Goal: Transaction & Acquisition: Purchase product/service

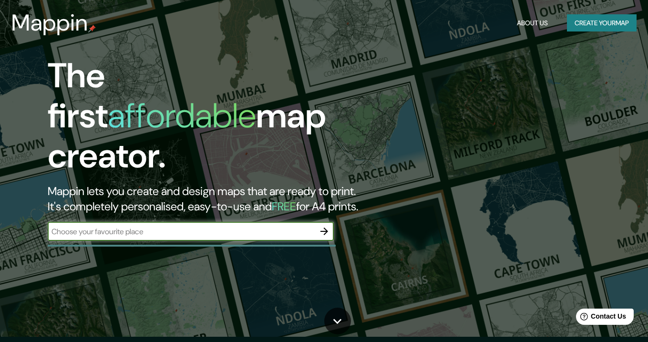
scroll to position [6, 0]
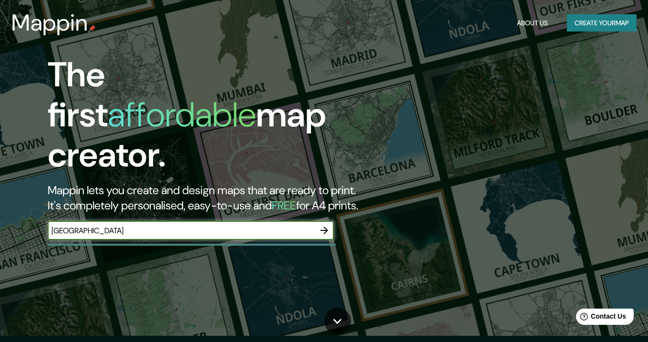
type input "[GEOGRAPHIC_DATA]"
click at [325, 226] on icon "button" at bounding box center [324, 230] width 8 height 8
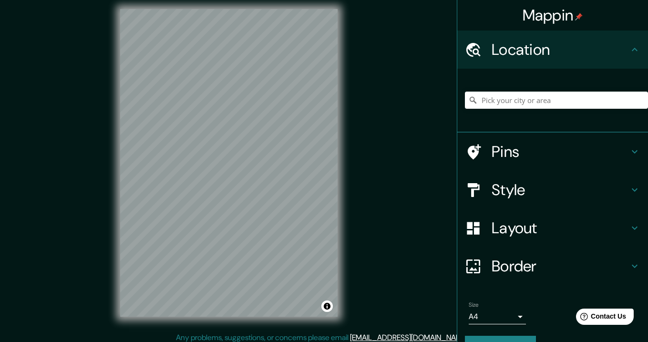
scroll to position [11, 0]
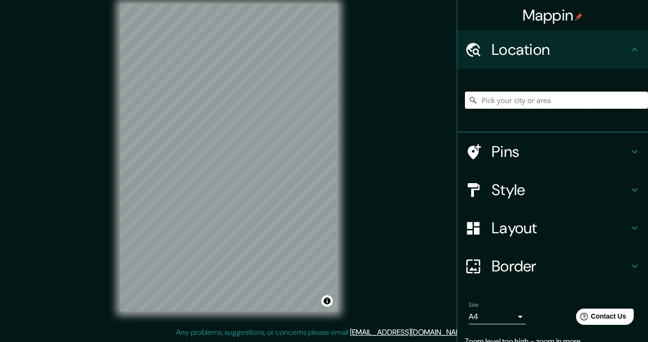
click at [544, 104] on input "Pick your city or area" at bounding box center [556, 100] width 183 height 17
type input "[GEOGRAPHIC_DATA]"
click at [531, 157] on h4 "Pins" at bounding box center [560, 151] width 137 height 19
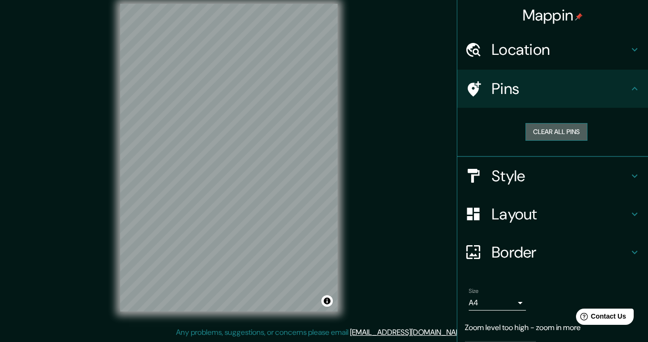
click at [554, 127] on button "Clear all pins" at bounding box center [556, 132] width 62 height 18
click at [528, 51] on h4 "Location" at bounding box center [560, 49] width 137 height 19
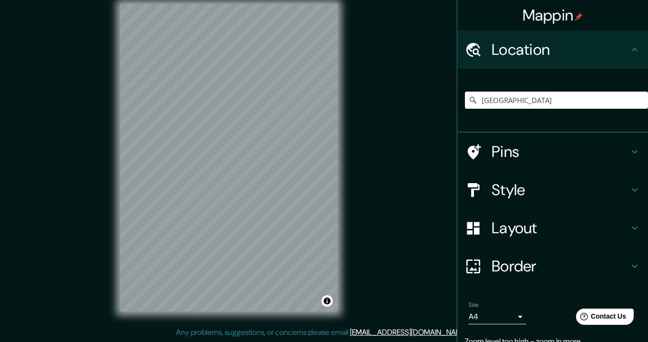
click at [536, 107] on input "[GEOGRAPHIC_DATA]" at bounding box center [556, 100] width 183 height 17
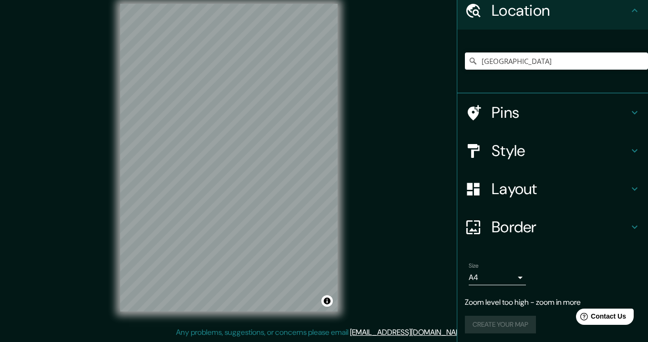
click at [501, 114] on h4 "Pins" at bounding box center [560, 112] width 137 height 19
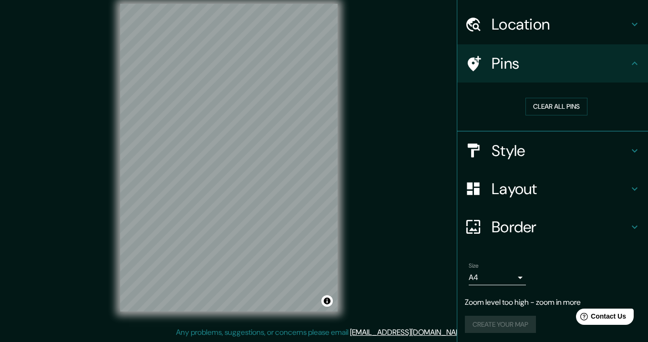
scroll to position [25, 0]
click at [494, 154] on h4 "Style" at bounding box center [560, 151] width 137 height 19
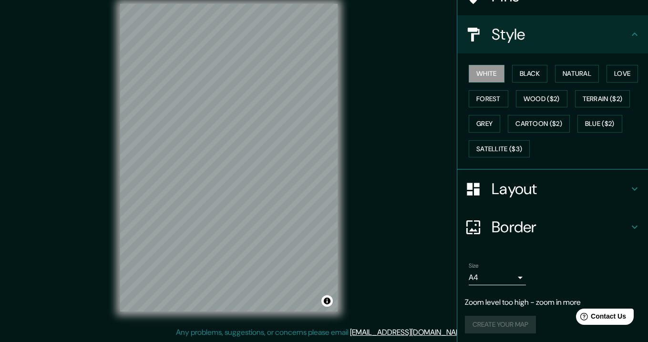
scroll to position [92, 0]
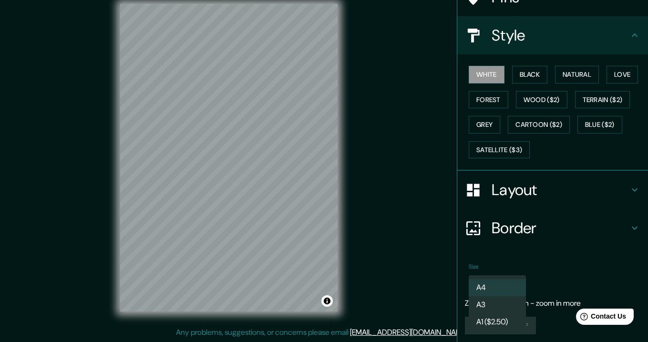
click at [507, 278] on body "Mappin Location zagreb Pins Style White Black Natural Love Forest Wood ($2) Ter…" at bounding box center [324, 160] width 648 height 342
click at [573, 248] on div at bounding box center [324, 171] width 648 height 342
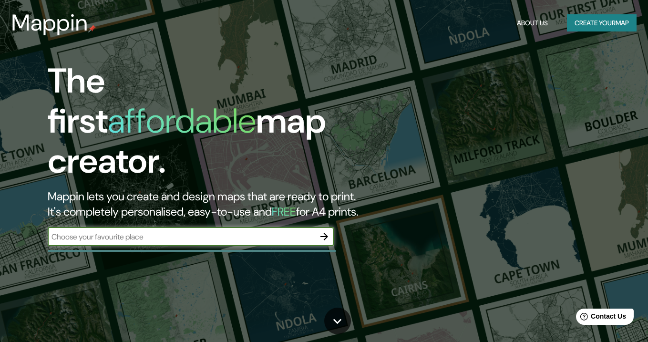
click at [599, 26] on button "Create your map" at bounding box center [602, 23] width 70 height 18
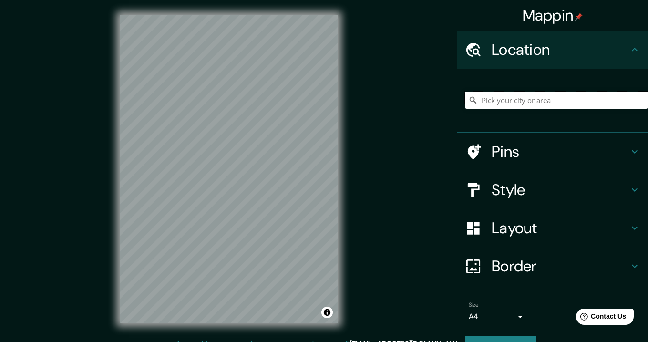
click at [524, 106] on input "Pick your city or area" at bounding box center [556, 100] width 183 height 17
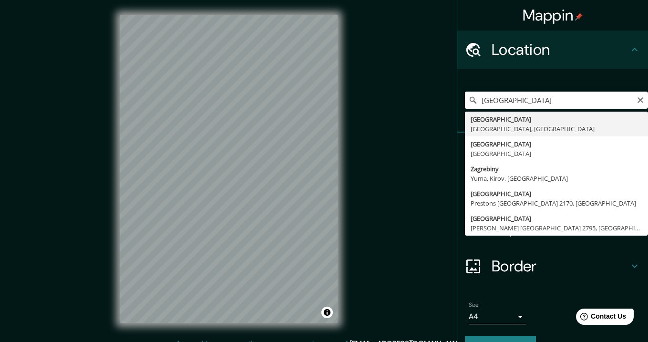
drag, startPoint x: 503, startPoint y: 116, endPoint x: 492, endPoint y: 126, distance: 14.9
type input "[GEOGRAPHIC_DATA], [GEOGRAPHIC_DATA], [GEOGRAPHIC_DATA]"
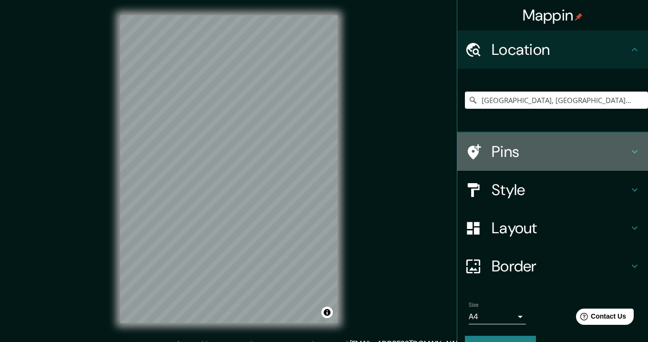
click at [507, 148] on h4 "Pins" at bounding box center [560, 151] width 137 height 19
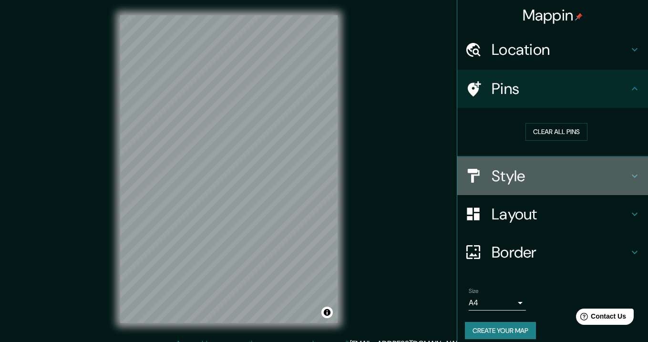
click at [528, 178] on h4 "Style" at bounding box center [560, 175] width 137 height 19
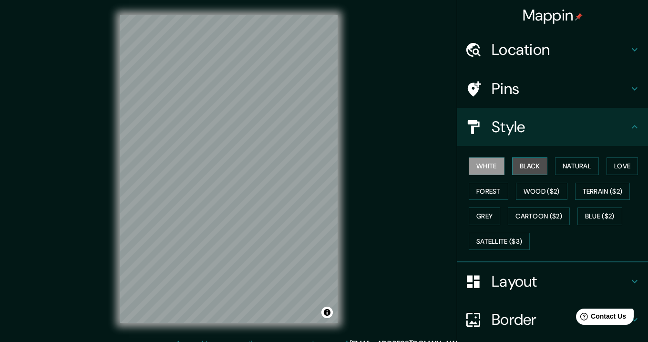
click at [527, 166] on button "Black" at bounding box center [530, 166] width 36 height 18
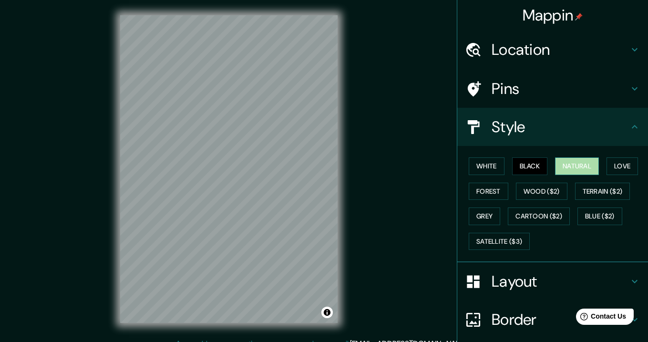
click at [568, 165] on button "Natural" at bounding box center [577, 166] width 44 height 18
click at [626, 164] on button "Love" at bounding box center [622, 166] width 31 height 18
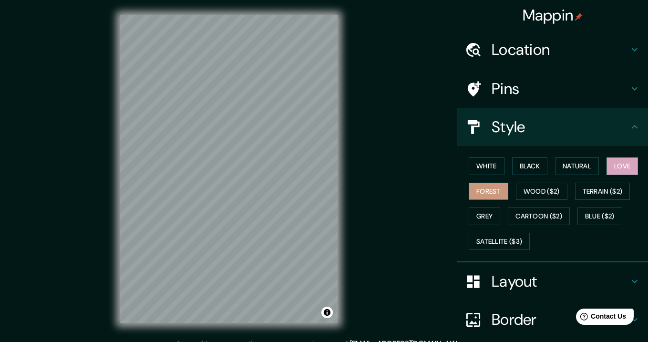
click at [499, 187] on button "Forest" at bounding box center [489, 192] width 40 height 18
click at [585, 167] on button "Natural" at bounding box center [577, 166] width 44 height 18
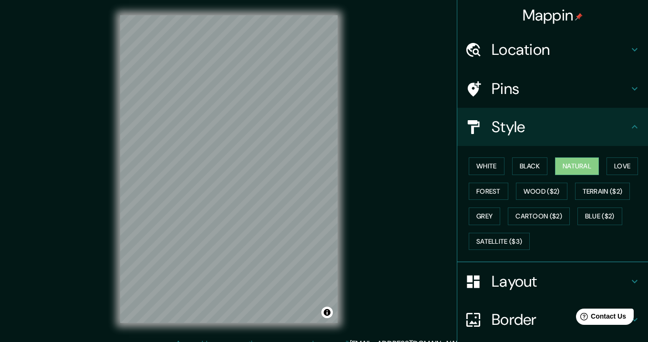
click at [534, 281] on h4 "Layout" at bounding box center [560, 281] width 137 height 19
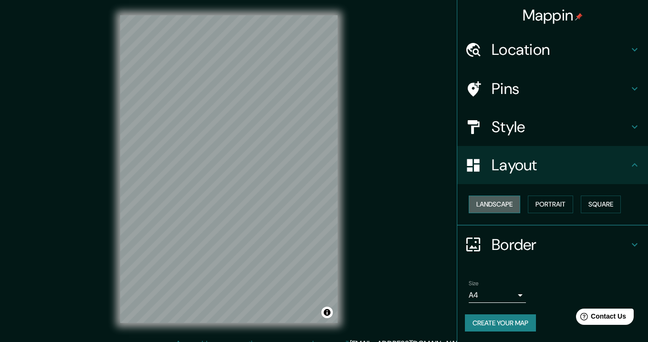
click at [505, 203] on button "Landscape" at bounding box center [494, 204] width 51 height 18
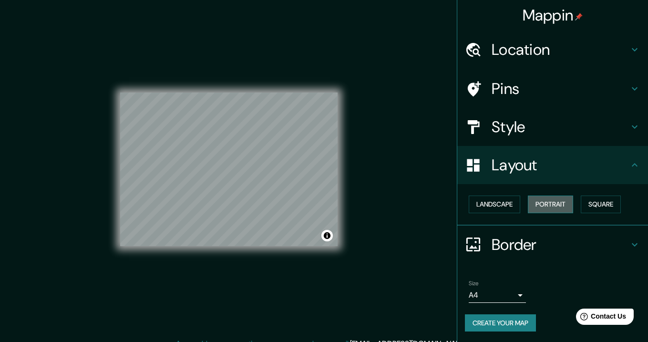
click at [544, 206] on button "Portrait" at bounding box center [550, 204] width 45 height 18
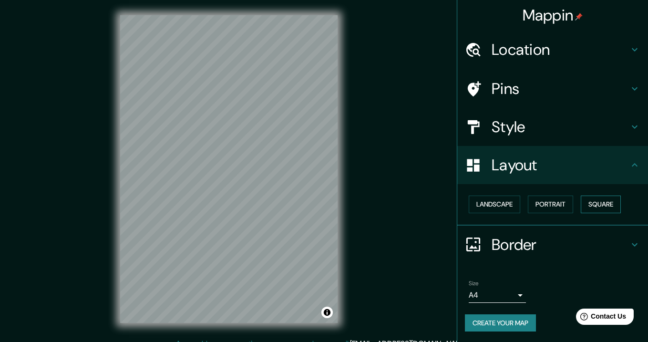
click at [598, 206] on button "Square" at bounding box center [601, 204] width 40 height 18
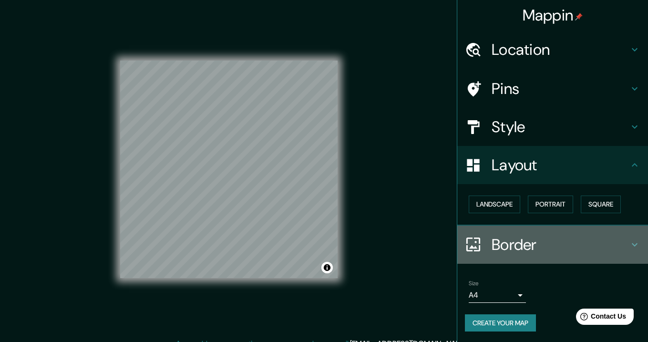
click at [532, 249] on h4 "Border" at bounding box center [560, 244] width 137 height 19
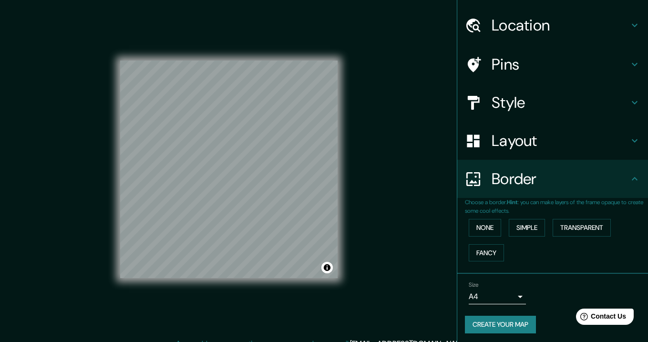
scroll to position [24, 0]
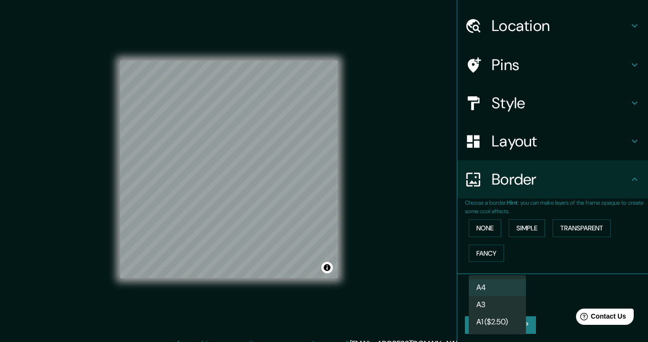
click at [485, 295] on body "Mappin Location Zagreb, Zagreb, Croatia Pins Style Layout Border Choose a borde…" at bounding box center [324, 171] width 648 height 342
click at [487, 292] on li "A4" at bounding box center [497, 287] width 57 height 17
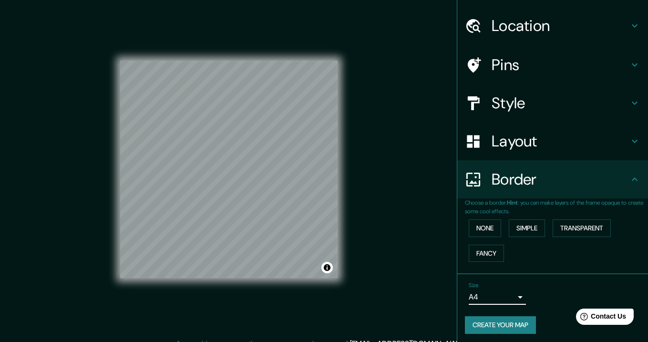
click at [505, 318] on button "Create your map" at bounding box center [500, 325] width 71 height 18
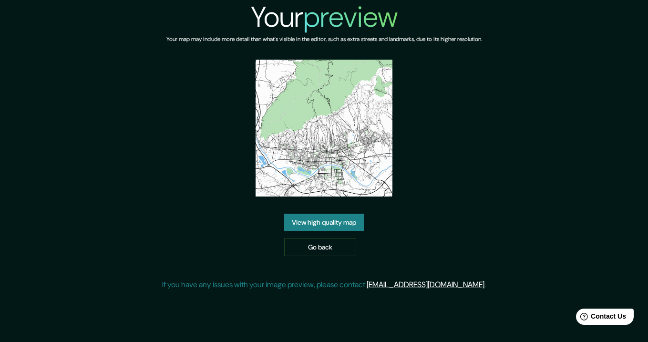
click at [344, 214] on link "View high quality map" at bounding box center [324, 223] width 80 height 18
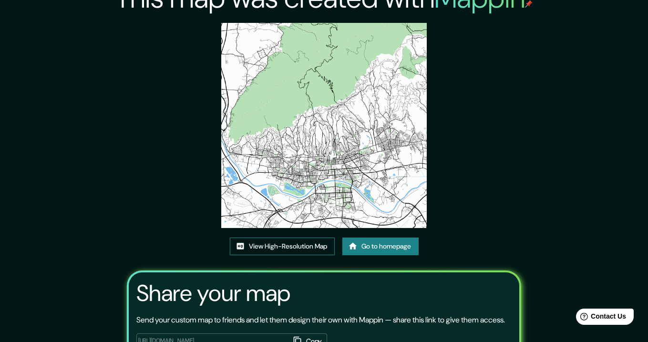
scroll to position [6, 0]
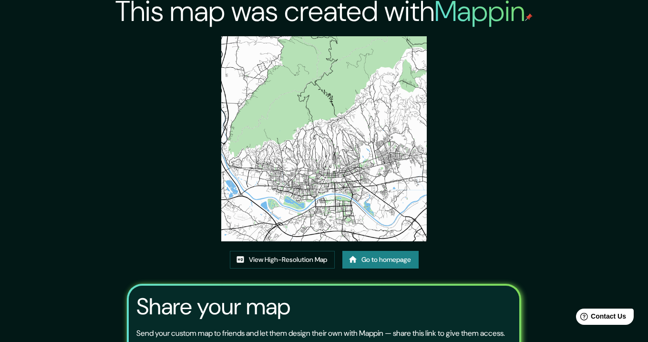
click at [317, 187] on img at bounding box center [323, 138] width 205 height 205
click at [296, 258] on link "View High-Resolution Map" at bounding box center [282, 260] width 105 height 18
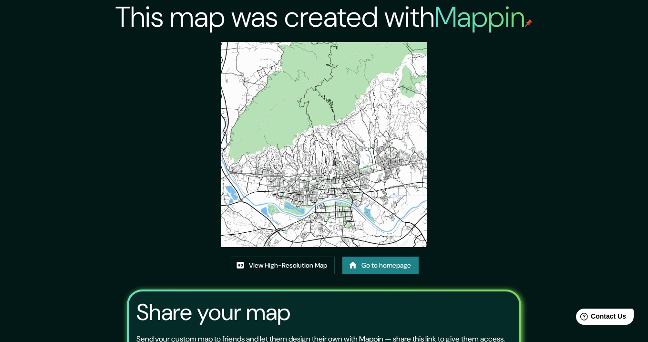
scroll to position [0, 0]
click at [351, 266] on icon at bounding box center [353, 265] width 8 height 7
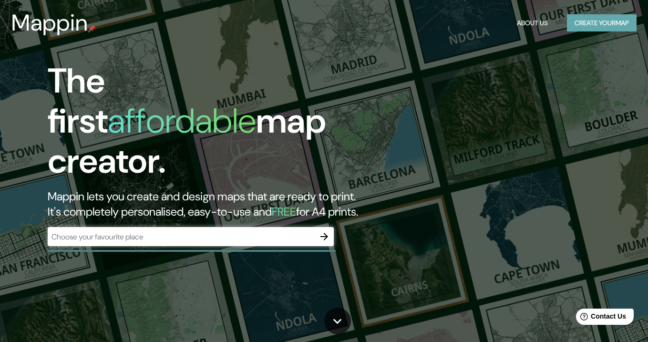
click at [588, 21] on button "Create your map" at bounding box center [602, 23] width 70 height 18
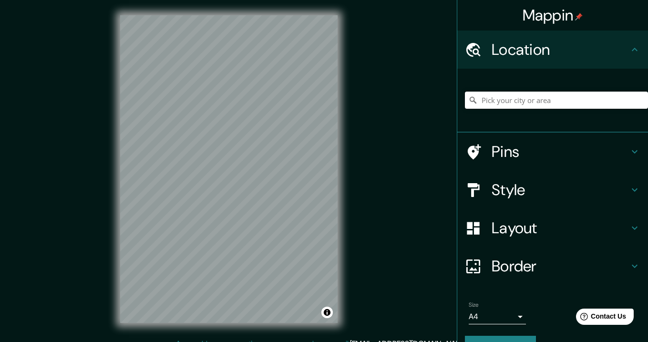
click at [546, 102] on input "Pick your city or area" at bounding box center [556, 100] width 183 height 17
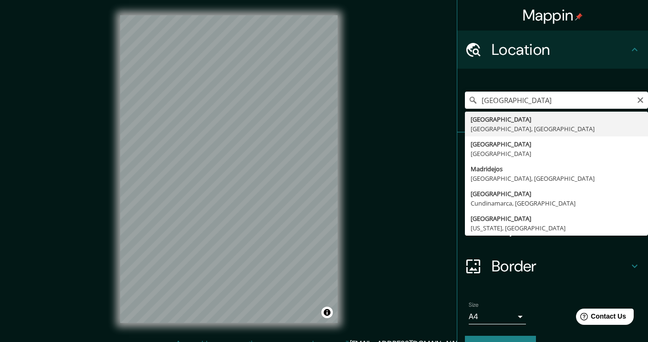
type input "Madrid, Madrid, Spain"
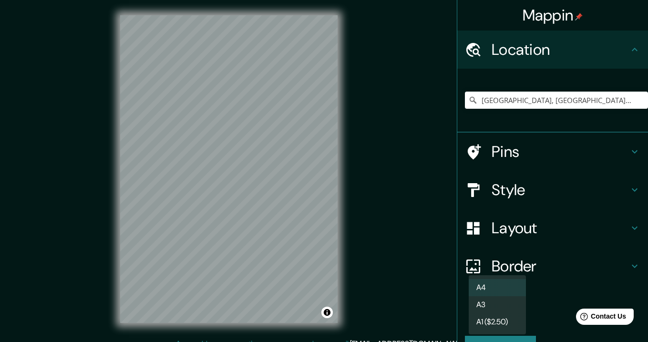
click at [495, 310] on body "Mappin Location Madrid, Madrid, Spain Pins Style Layout Border Choose a border.…" at bounding box center [324, 171] width 648 height 342
click at [509, 264] on div at bounding box center [324, 171] width 648 height 342
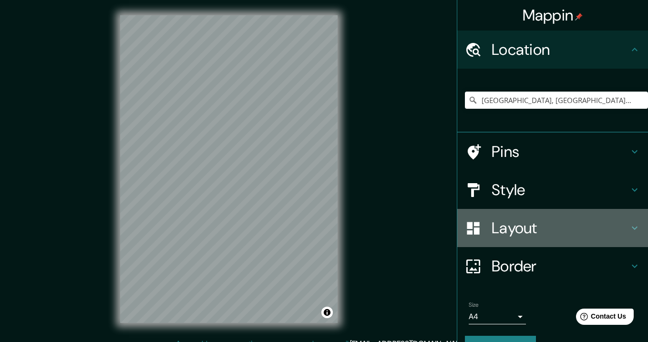
click at [506, 226] on h4 "Layout" at bounding box center [560, 227] width 137 height 19
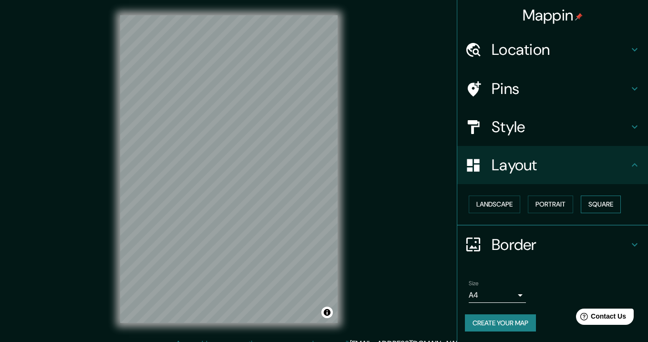
click at [605, 199] on button "Square" at bounding box center [601, 204] width 40 height 18
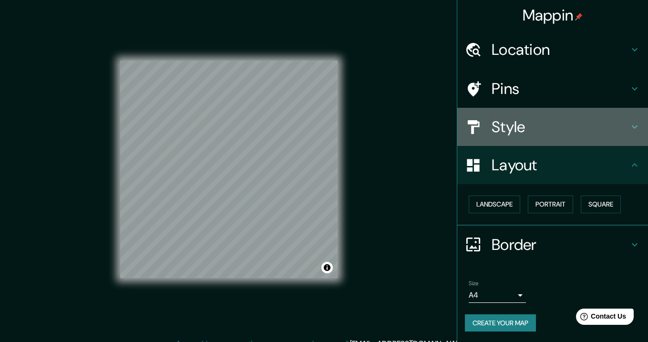
click at [515, 118] on h4 "Style" at bounding box center [560, 126] width 137 height 19
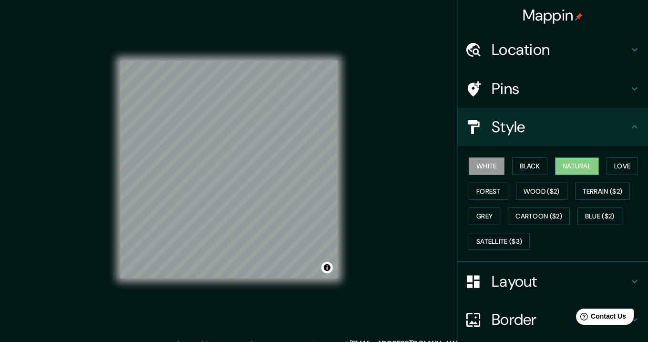
click at [577, 165] on button "Natural" at bounding box center [577, 166] width 44 height 18
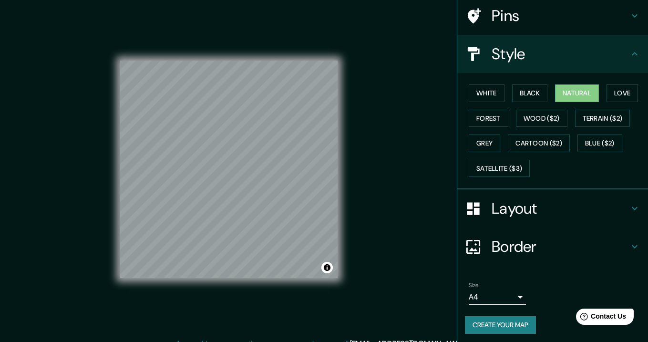
scroll to position [72, 0]
click at [503, 322] on button "Create your map" at bounding box center [500, 326] width 71 height 18
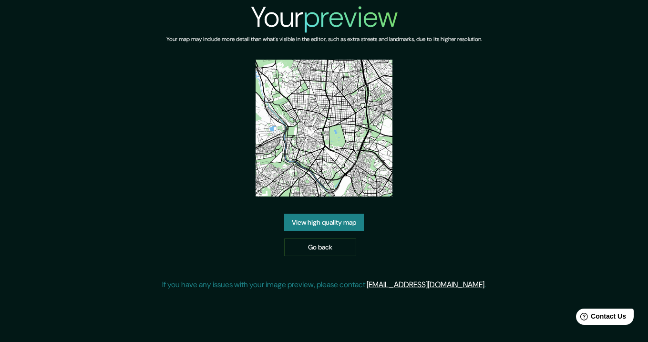
click at [314, 216] on link "View high quality map" at bounding box center [324, 223] width 80 height 18
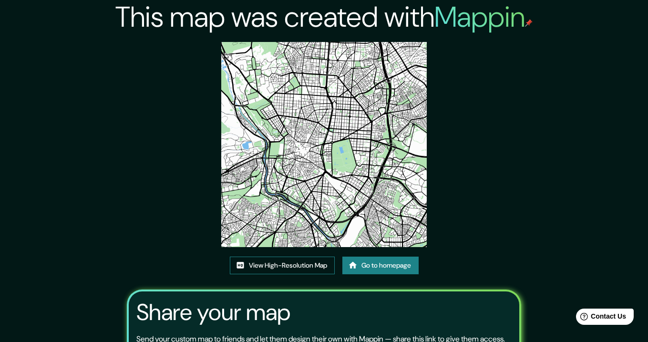
click at [307, 259] on link "View High-Resolution Map" at bounding box center [282, 266] width 105 height 18
click at [364, 265] on link "Go to homepage" at bounding box center [380, 266] width 76 height 18
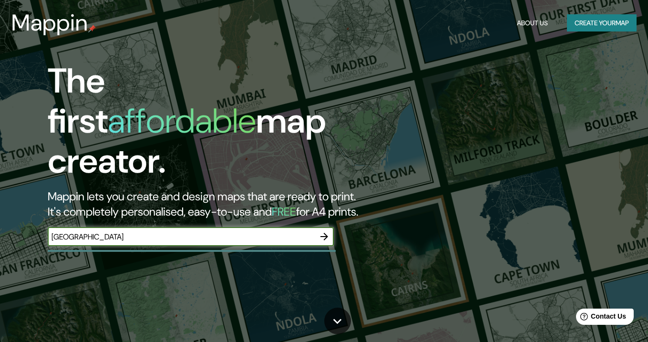
type input "[GEOGRAPHIC_DATA]"
click at [327, 231] on icon "button" at bounding box center [324, 236] width 11 height 11
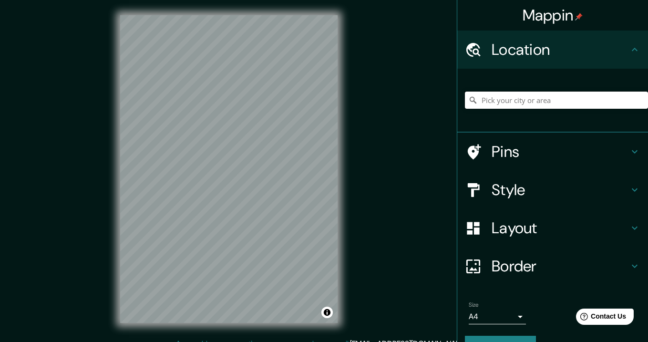
click at [502, 97] on input "Pick your city or area" at bounding box center [556, 100] width 183 height 17
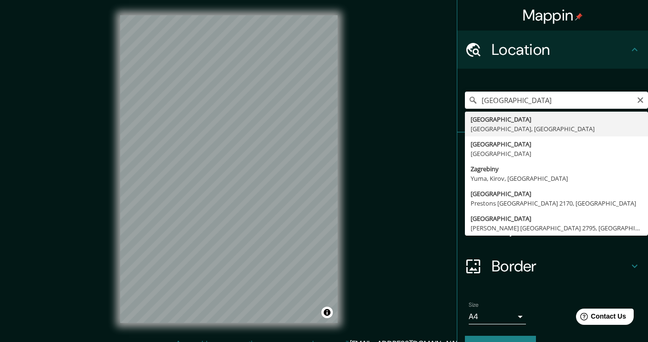
type input "[GEOGRAPHIC_DATA], [GEOGRAPHIC_DATA], [GEOGRAPHIC_DATA]"
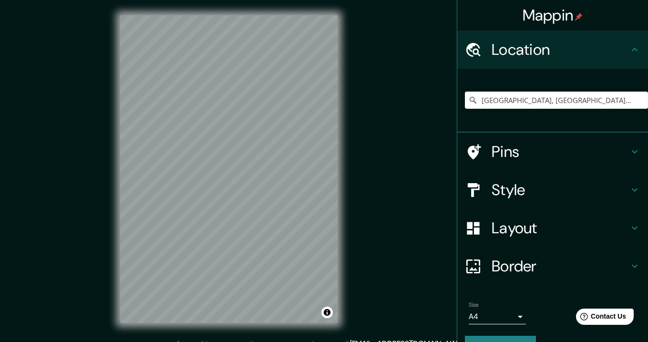
click at [487, 315] on body "Mappin Location Zagreb, Zagreb, Croatia Pins Style Layout Border Choose a borde…" at bounding box center [324, 171] width 648 height 342
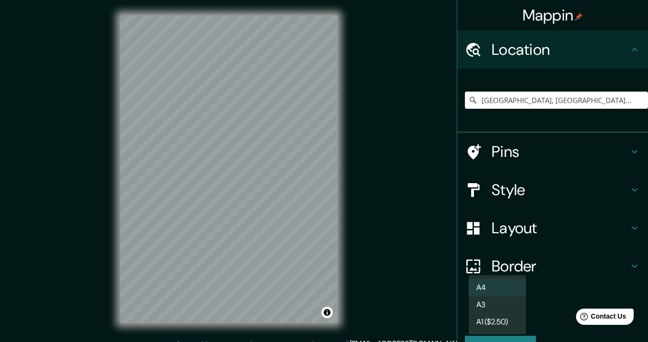
click at [507, 263] on div at bounding box center [324, 171] width 648 height 342
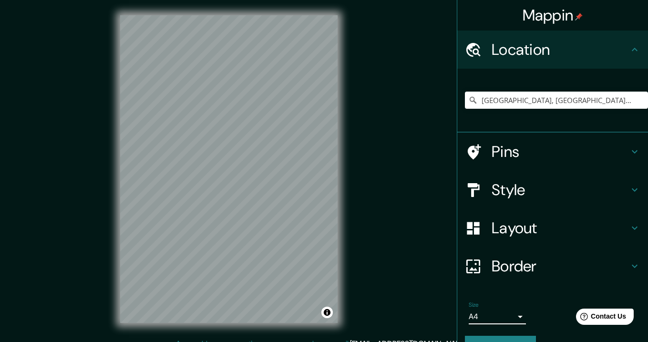
click at [504, 232] on h4 "Layout" at bounding box center [560, 227] width 137 height 19
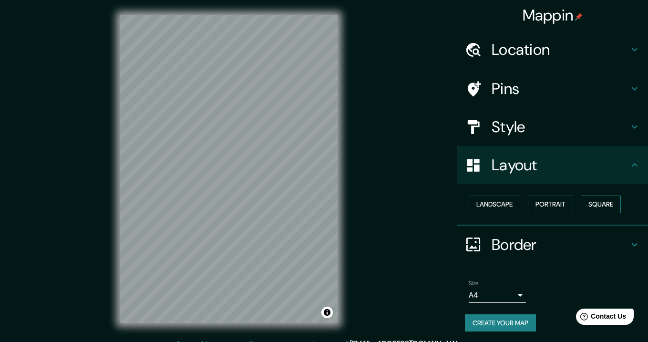
click at [606, 202] on button "Square" at bounding box center [601, 204] width 40 height 18
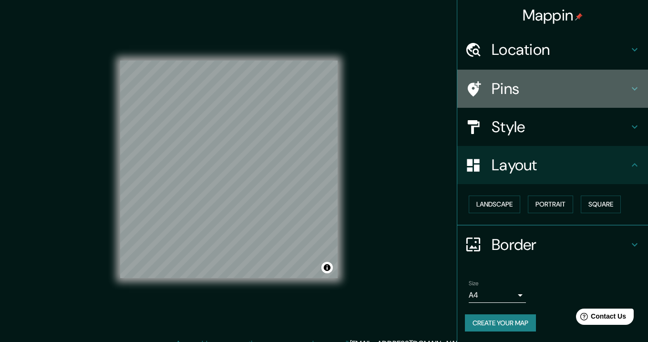
click at [523, 89] on h4 "Pins" at bounding box center [560, 88] width 137 height 19
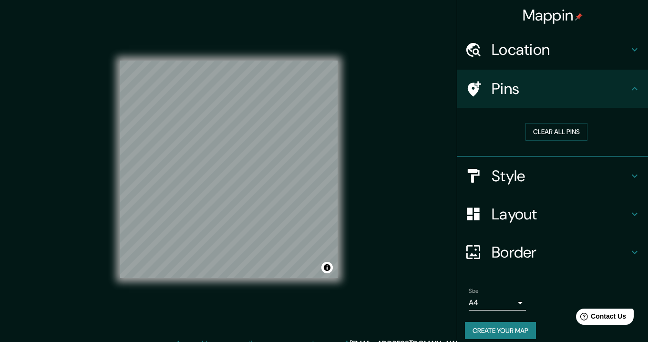
click at [513, 164] on div "Style" at bounding box center [552, 176] width 191 height 38
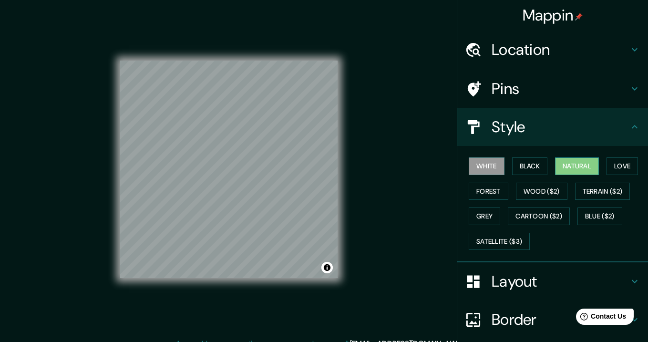
click at [586, 166] on button "Natural" at bounding box center [577, 166] width 44 height 18
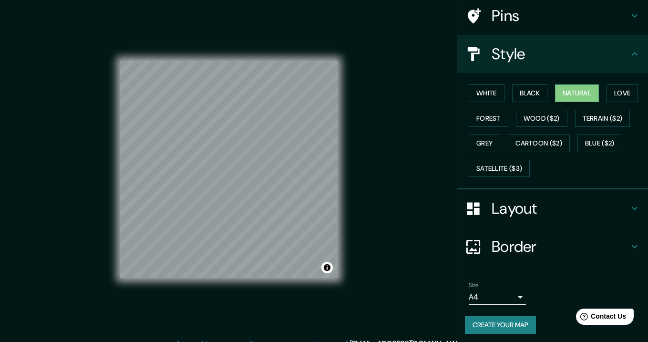
scroll to position [72, 0]
click at [489, 317] on button "Create your map" at bounding box center [500, 326] width 71 height 18
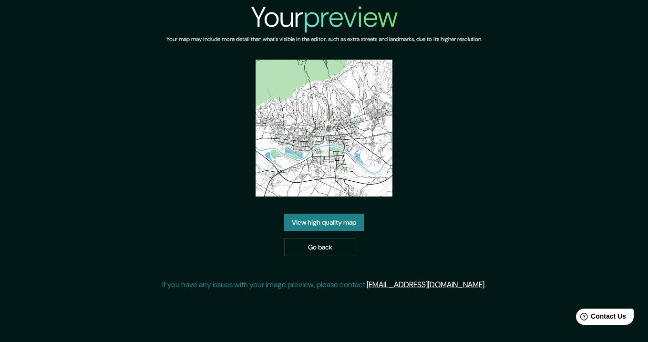
click at [313, 220] on link "View high quality map" at bounding box center [324, 223] width 80 height 18
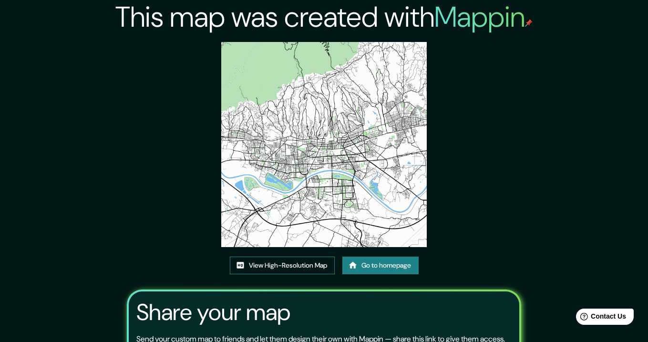
click at [286, 265] on link "View High-Resolution Map" at bounding box center [282, 266] width 105 height 18
click at [362, 260] on link "Go to homepage" at bounding box center [380, 266] width 76 height 18
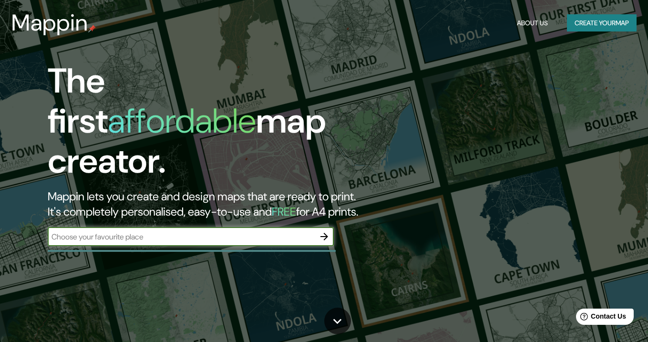
click at [584, 17] on button "Create your map" at bounding box center [602, 23] width 70 height 18
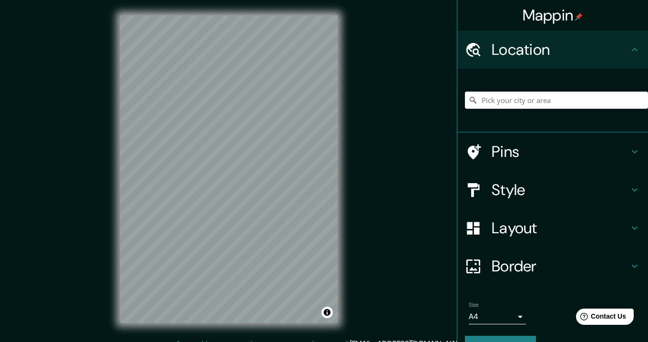
click at [496, 103] on input "Pick your city or area" at bounding box center [556, 100] width 183 height 17
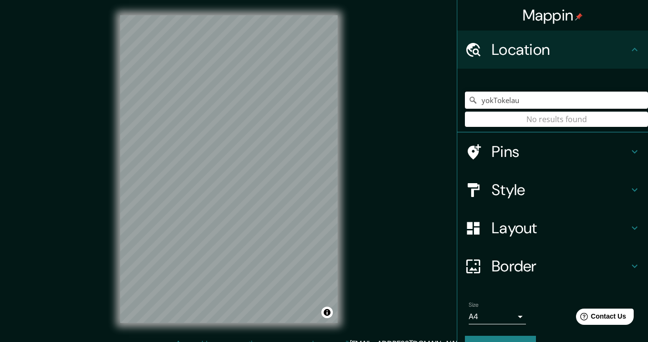
click at [516, 100] on input "yokTokelau" at bounding box center [556, 100] width 183 height 17
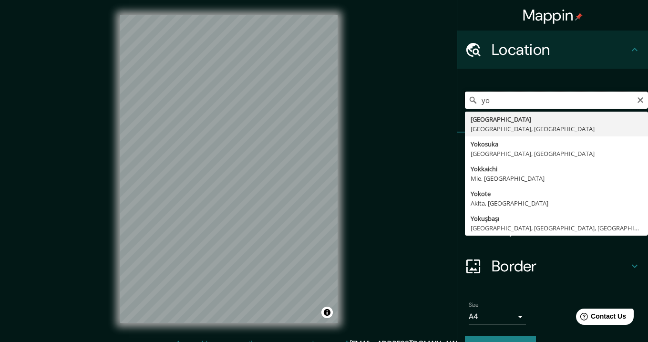
type input "y"
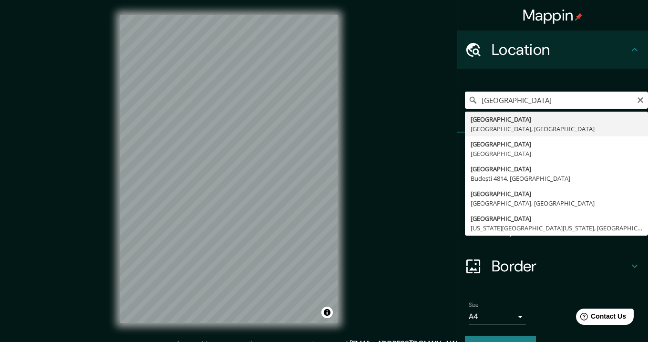
type input "Tokyo, Tokyo Prefecture, Japan"
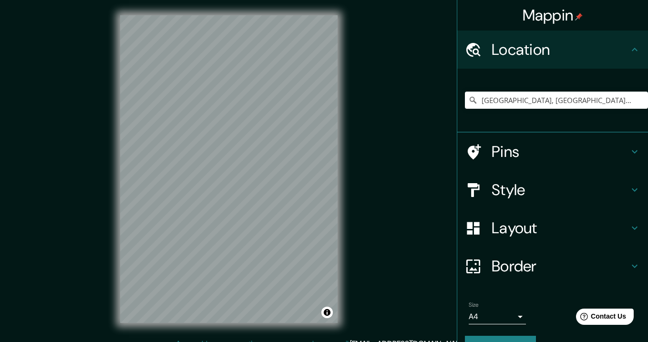
click at [513, 226] on h4 "Layout" at bounding box center [560, 227] width 137 height 19
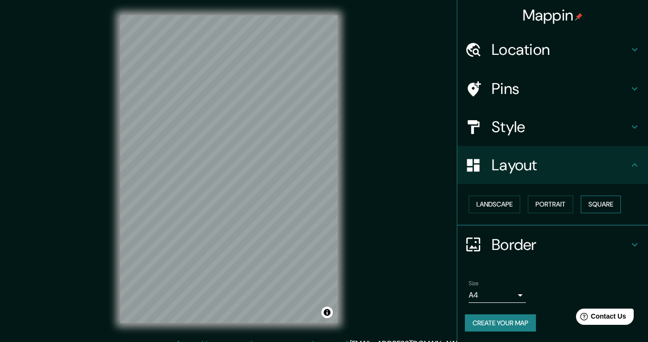
click at [621, 202] on button "Square" at bounding box center [601, 204] width 40 height 18
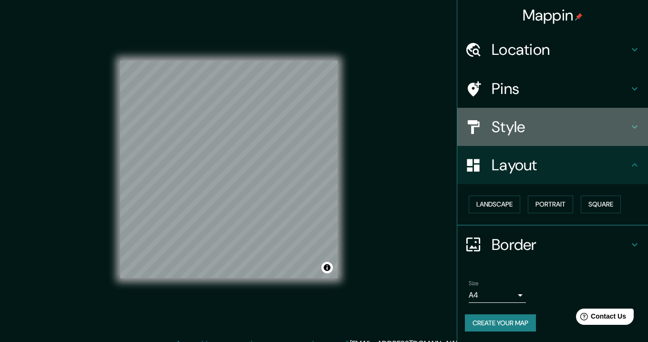
click at [513, 121] on h4 "Style" at bounding box center [560, 126] width 137 height 19
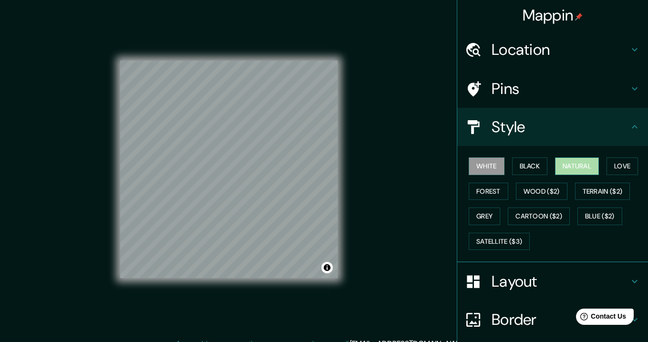
click at [586, 162] on button "Natural" at bounding box center [577, 166] width 44 height 18
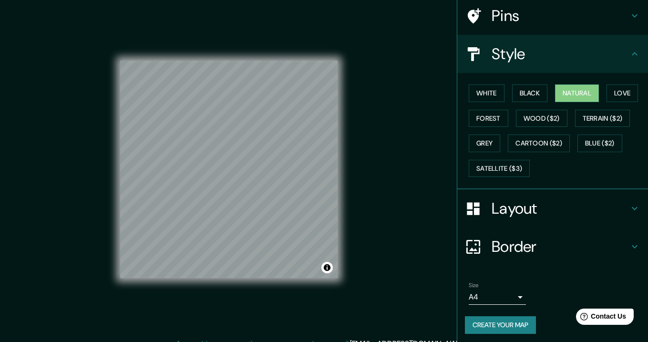
scroll to position [72, 0]
click at [514, 319] on button "Create your map" at bounding box center [500, 326] width 71 height 18
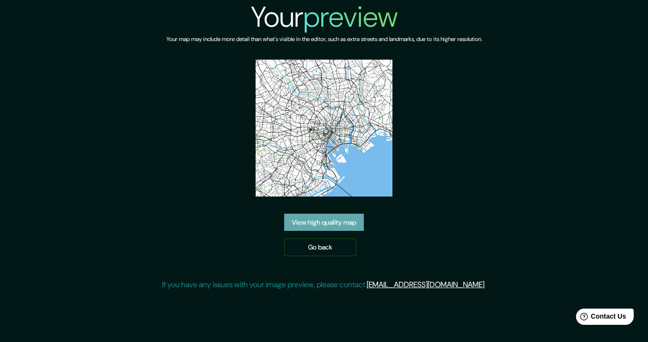
click at [335, 228] on link "View high quality map" at bounding box center [324, 223] width 80 height 18
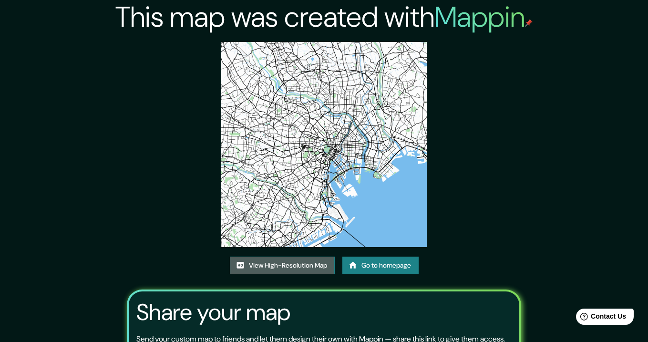
click at [271, 261] on link "View High-Resolution Map" at bounding box center [282, 266] width 105 height 18
